Goal: Task Accomplishment & Management: Use online tool/utility

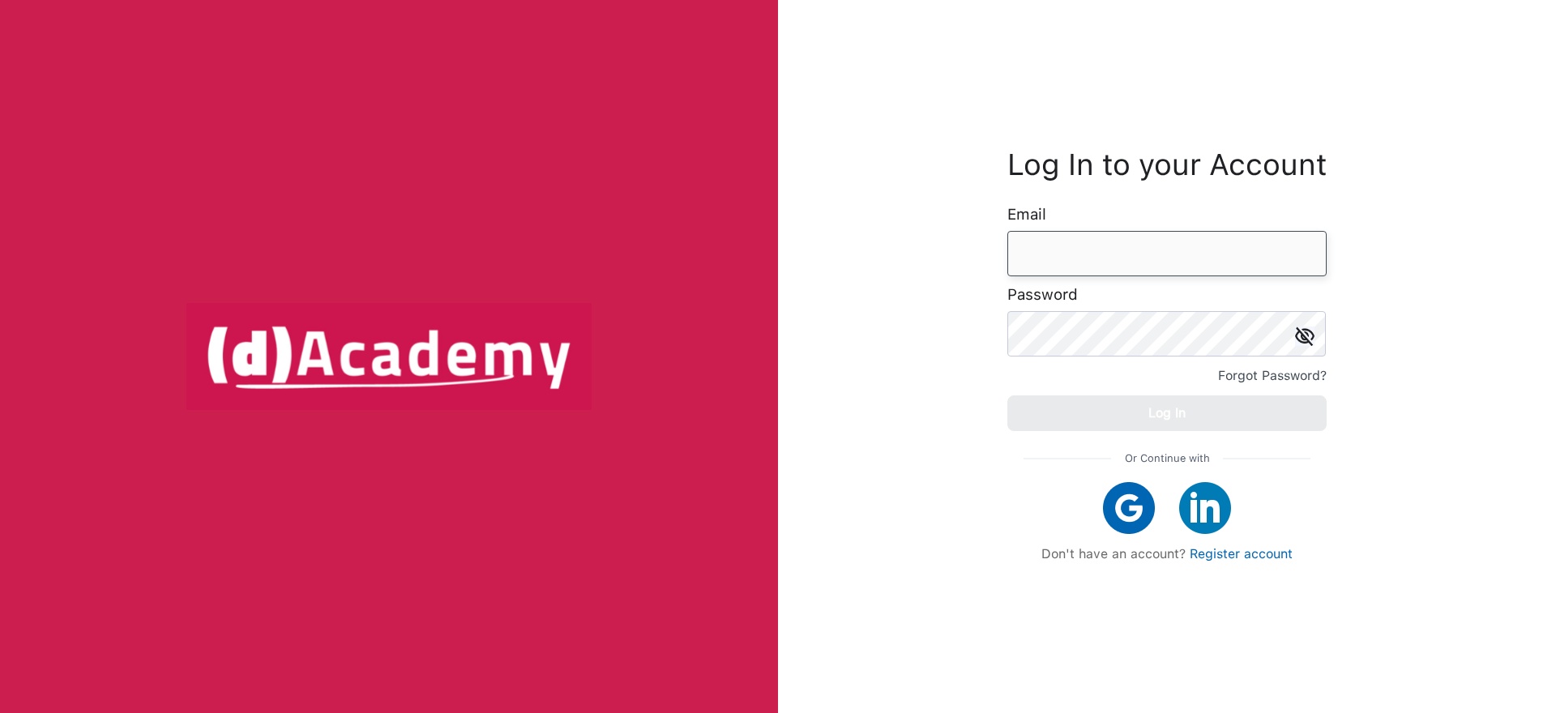
type input "**********"
click at [1150, 417] on div "Log In" at bounding box center [1166, 413] width 37 height 23
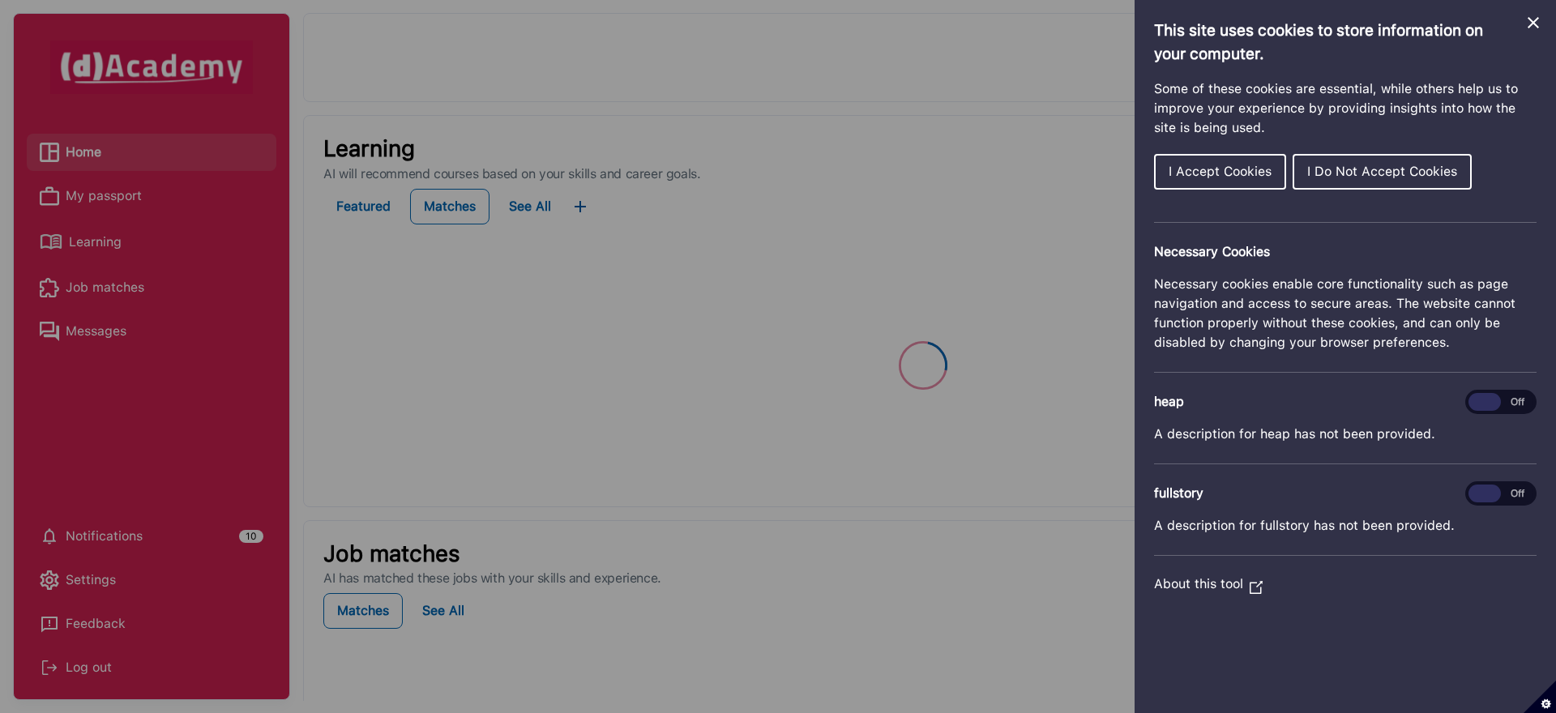
click at [1537, 21] on icon "Close Cookie Control" at bounding box center [1532, 22] width 19 height 19
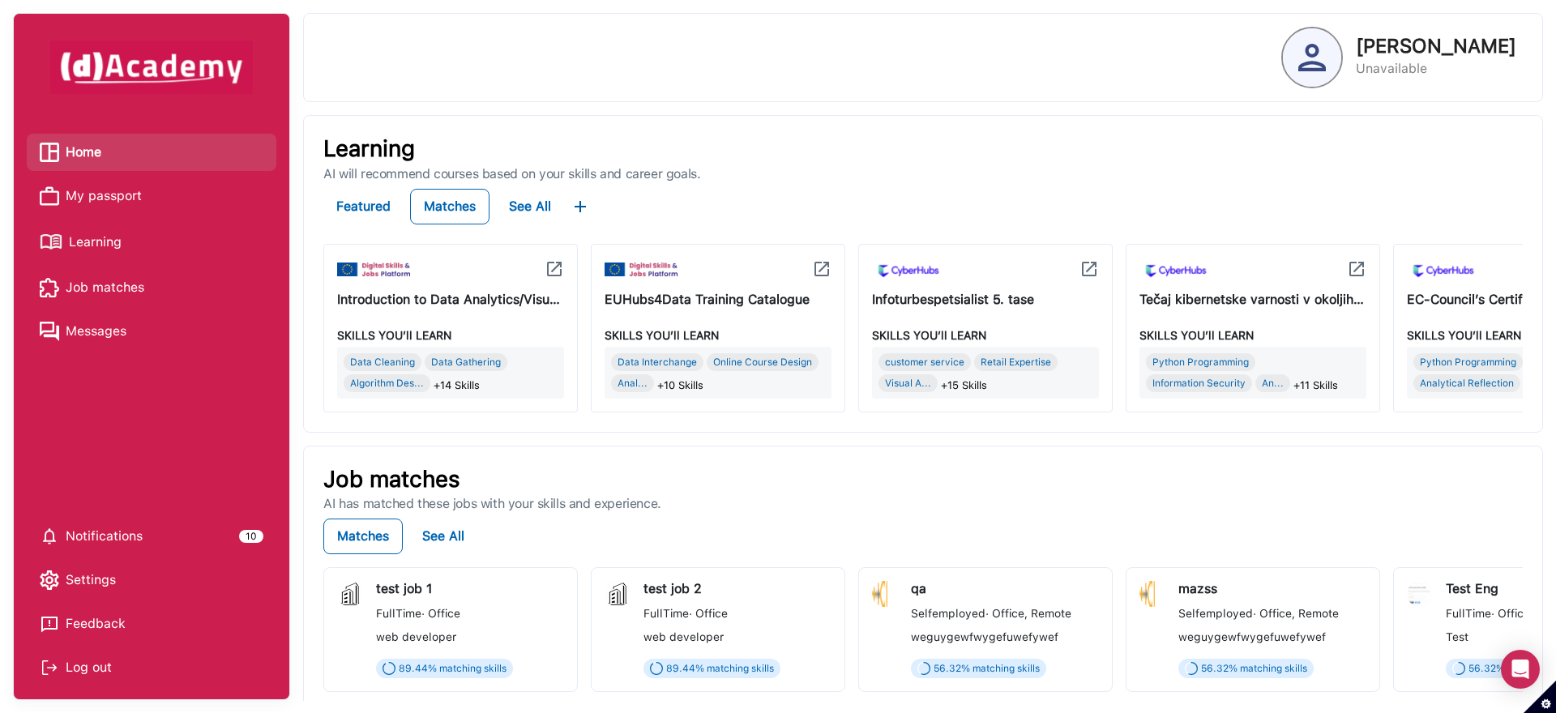
click at [104, 199] on span "My passport" at bounding box center [104, 196] width 76 height 24
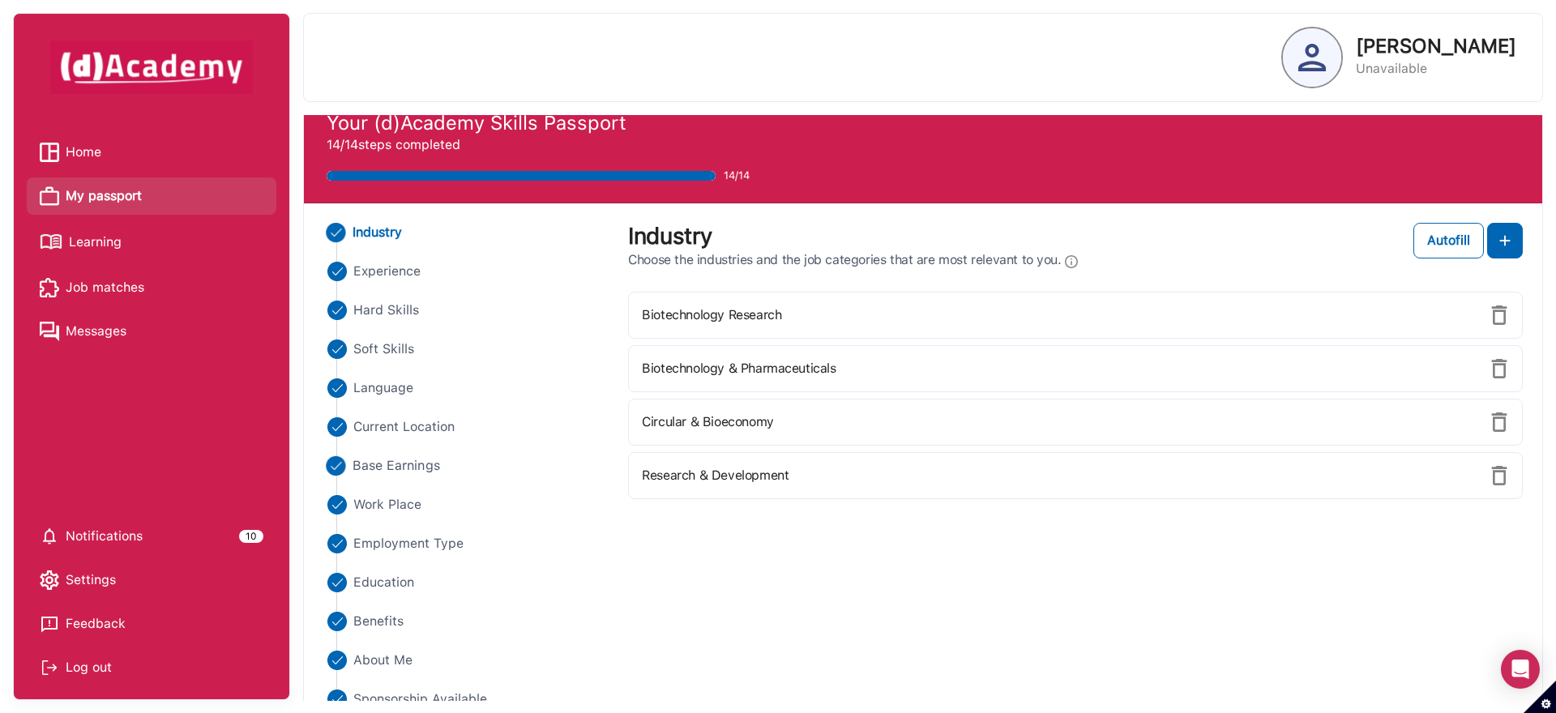
scroll to position [42, 0]
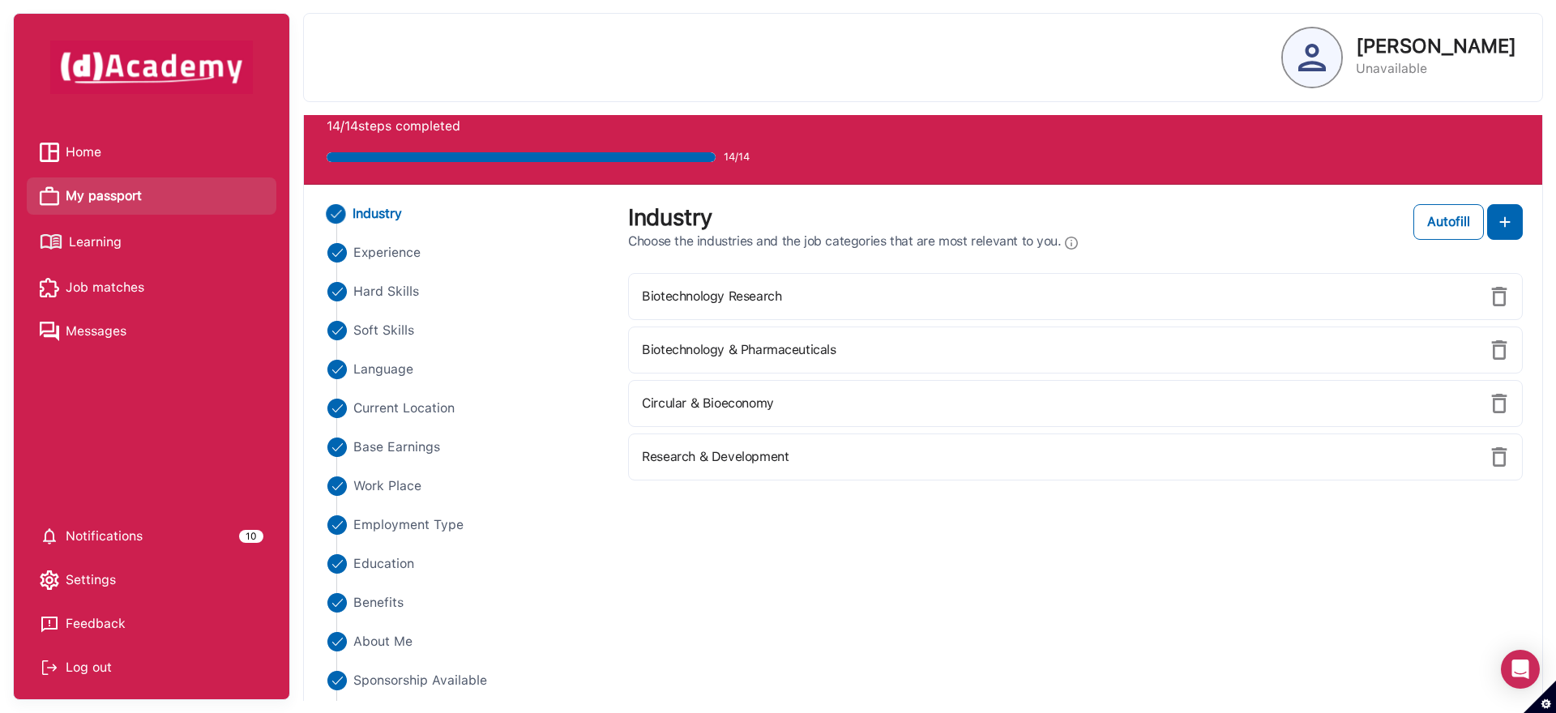
click at [97, 288] on span "Job matches" at bounding box center [105, 287] width 79 height 24
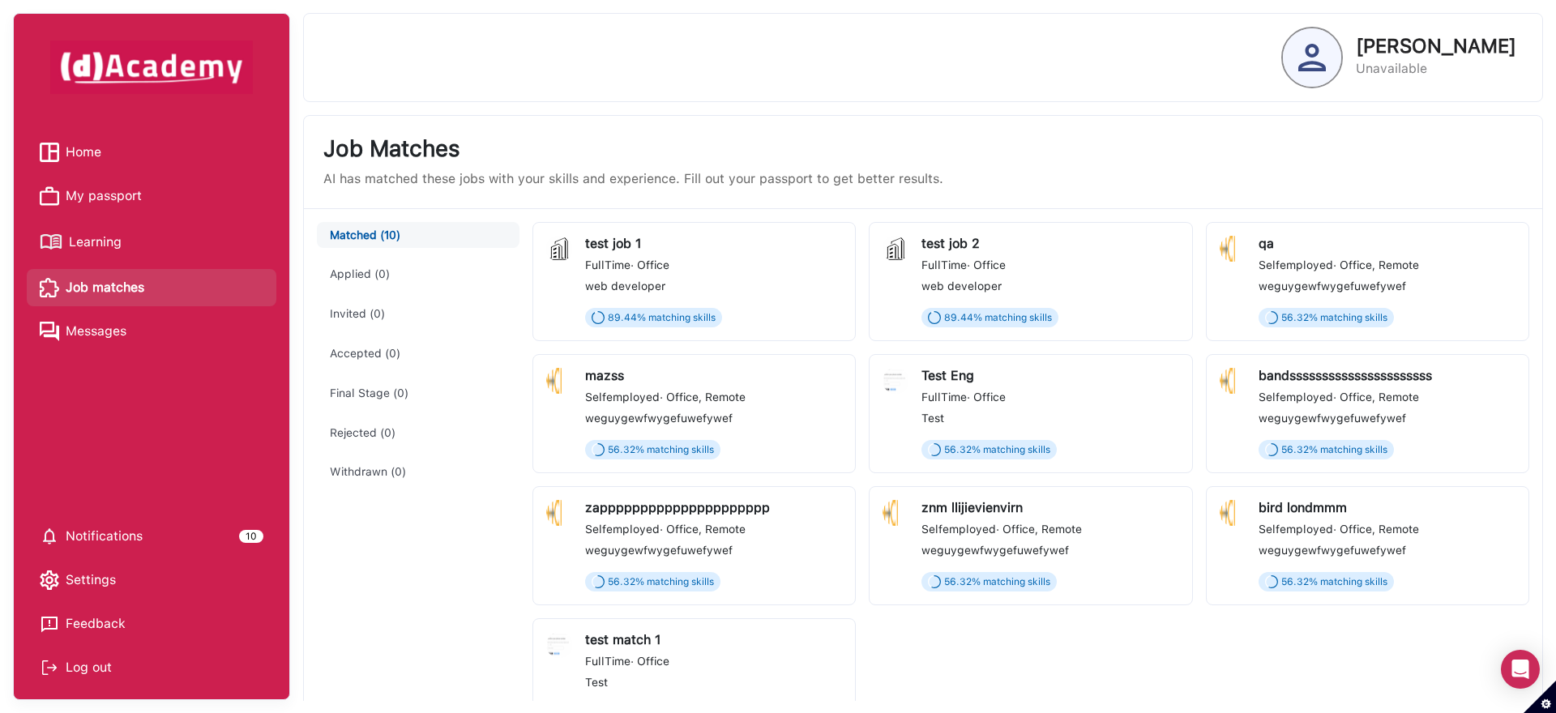
click at [640, 246] on div "test job 1" at bounding box center [713, 243] width 257 height 15
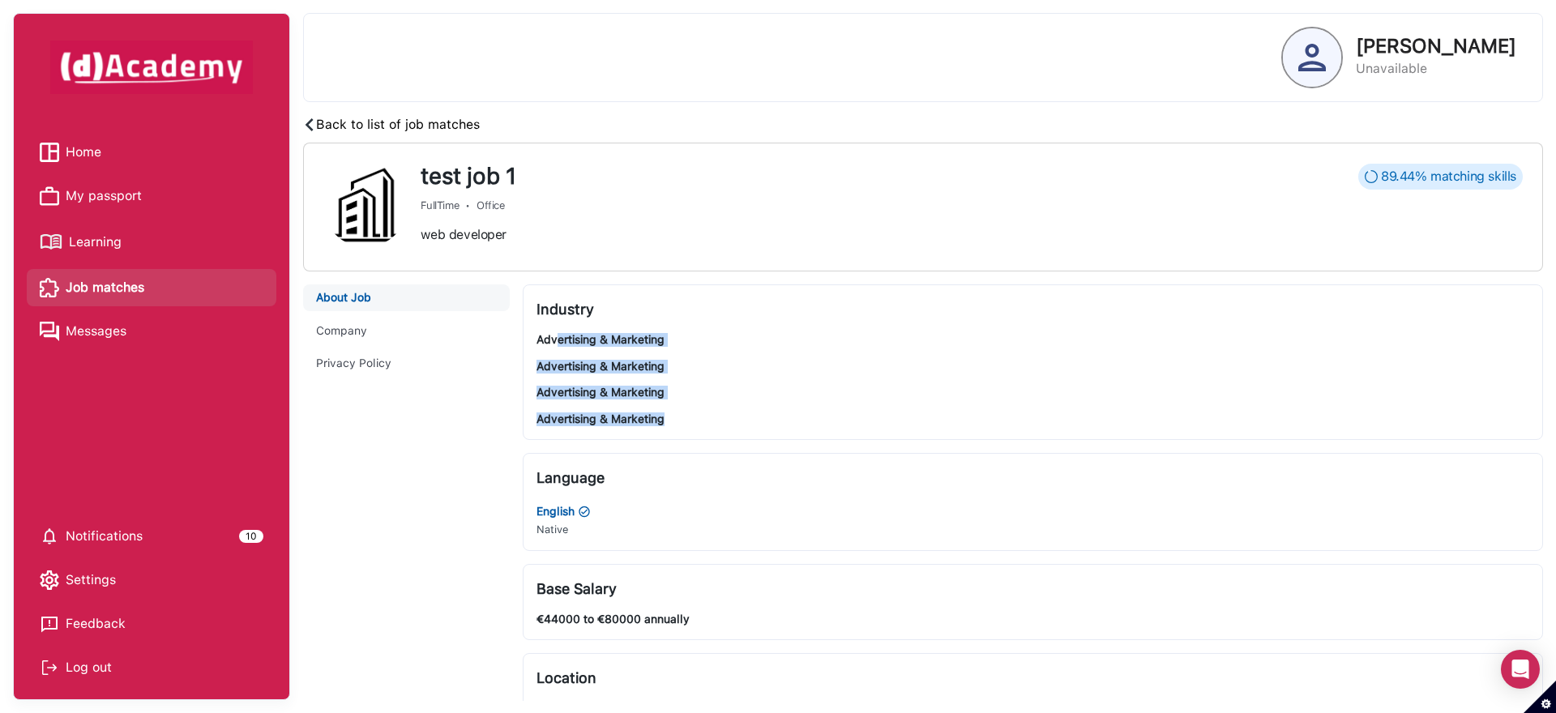
drag, startPoint x: 557, startPoint y: 339, endPoint x: 651, endPoint y: 436, distance: 135.2
click at [651, 436] on div "Industry Advertising & Marketing Advertising & Marketing Advertising & Marketin…" at bounding box center [1033, 362] width 1020 height 156
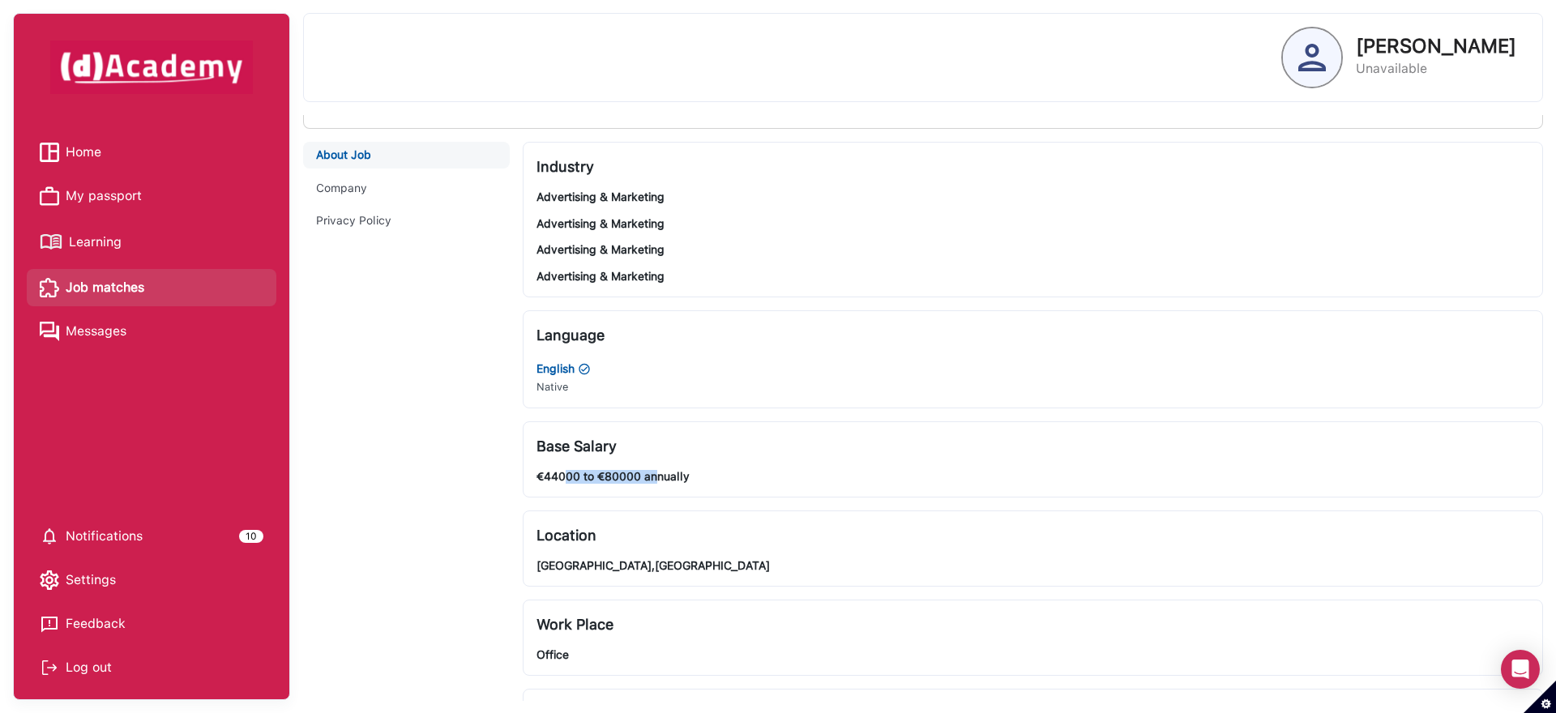
drag, startPoint x: 567, startPoint y: 472, endPoint x: 619, endPoint y: 519, distance: 69.4
click at [658, 477] on span "€44000 to €80000 annually" at bounding box center [1032, 477] width 993 height 14
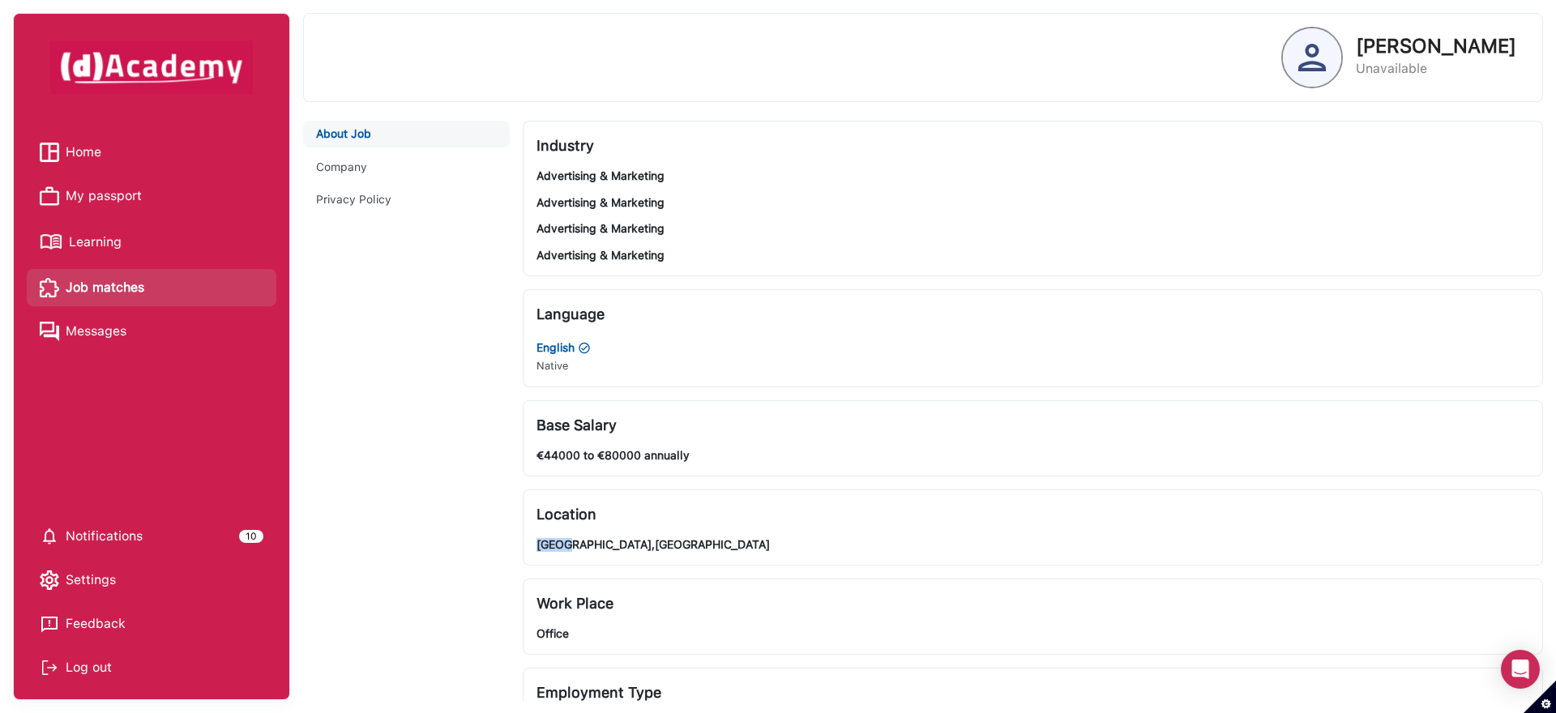
drag, startPoint x: 582, startPoint y: 549, endPoint x: 669, endPoint y: 536, distance: 88.3
click at [669, 536] on div "Location [GEOGRAPHIC_DATA],[GEOGRAPHIC_DATA]" at bounding box center [1032, 527] width 993 height 49
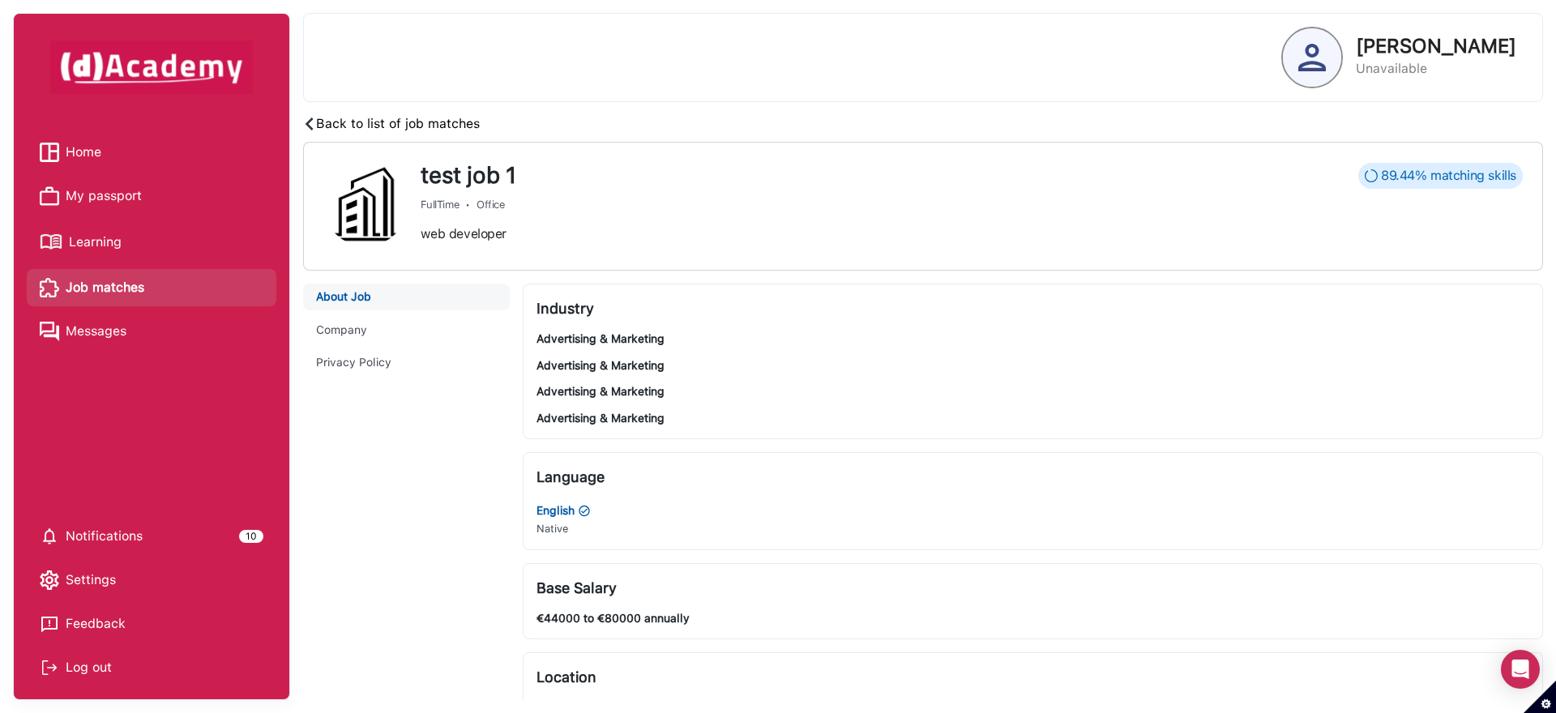
scroll to position [0, 0]
